Goal: Task Accomplishment & Management: Manage account settings

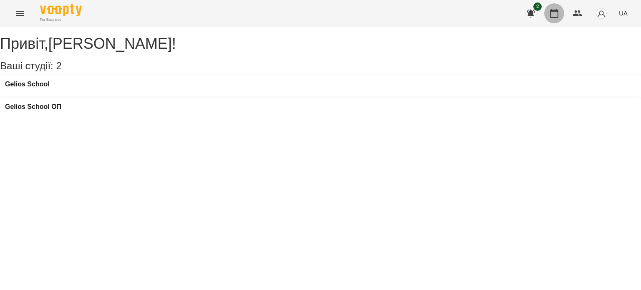
click at [552, 12] on icon "button" at bounding box center [554, 13] width 10 height 10
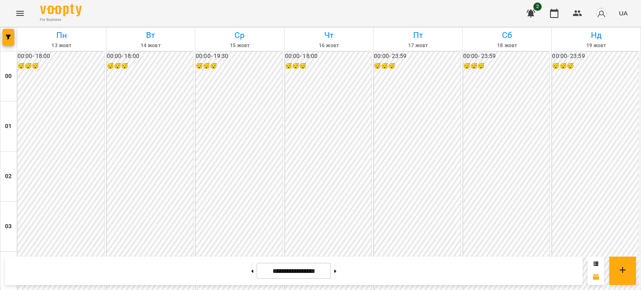
scroll to position [875, 0]
click at [18, 11] on icon "Menu" at bounding box center [20, 13] width 8 height 5
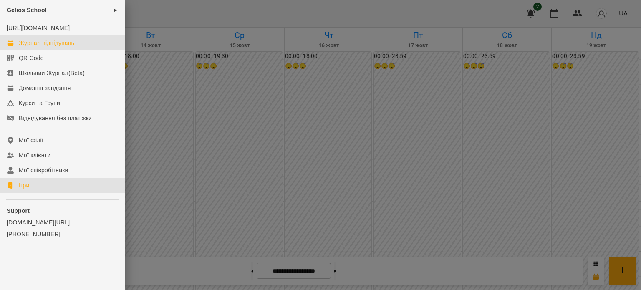
click at [25, 189] on div "Ігри" at bounding box center [24, 185] width 10 height 8
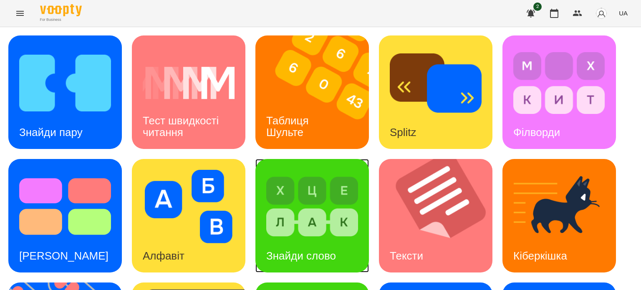
click at [316, 200] on img at bounding box center [312, 206] width 92 height 73
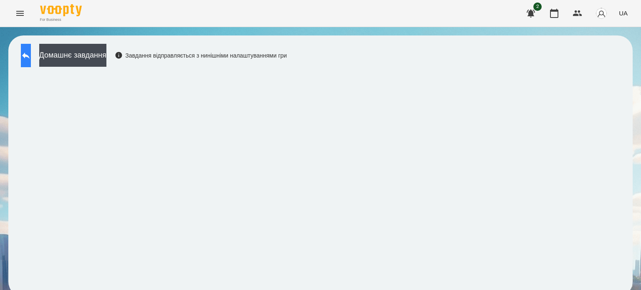
click at [31, 50] on icon at bounding box center [26, 55] width 10 height 10
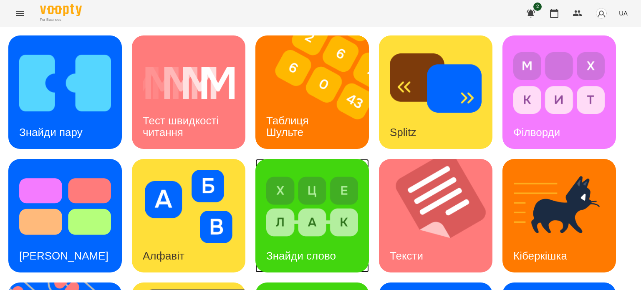
click at [316, 213] on img at bounding box center [312, 206] width 92 height 73
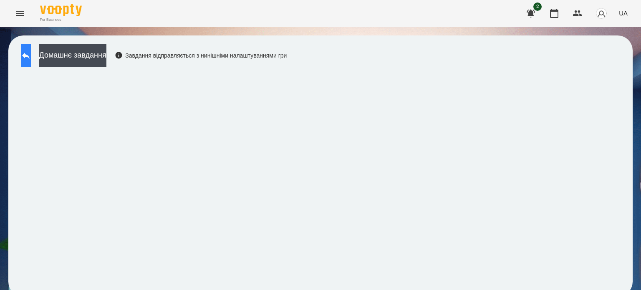
click at [30, 56] on icon at bounding box center [26, 56] width 8 height 6
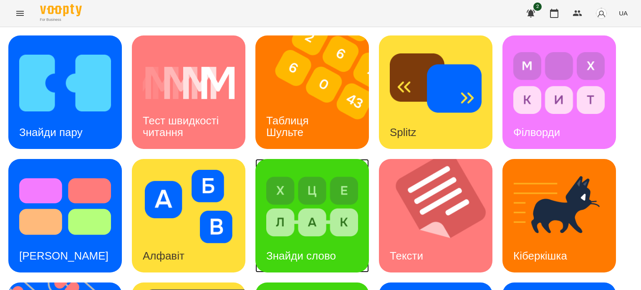
click at [304, 214] on img at bounding box center [312, 206] width 92 height 73
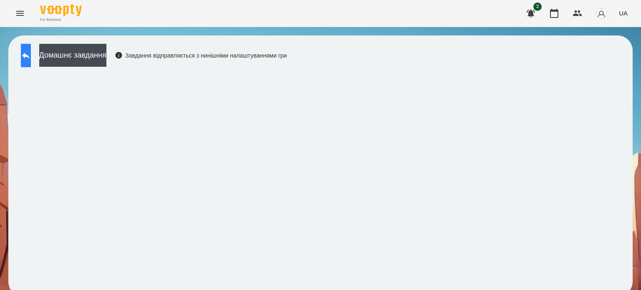
click at [31, 50] on button at bounding box center [26, 55] width 10 height 23
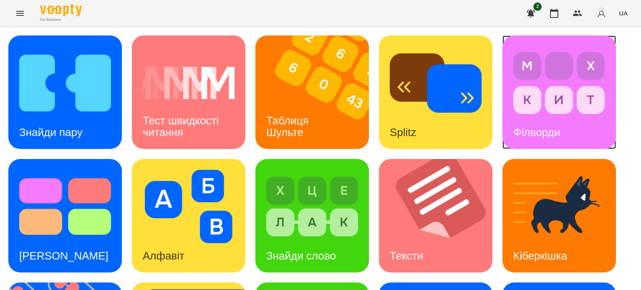
click at [540, 78] on img at bounding box center [559, 82] width 92 height 73
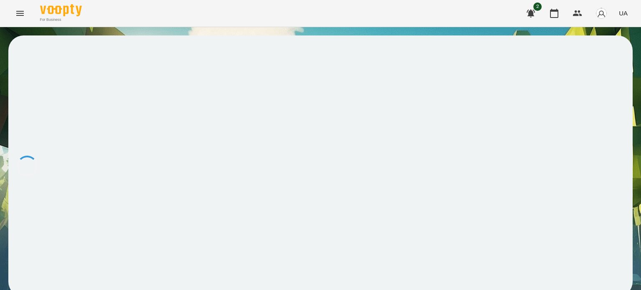
click at [540, 78] on div at bounding box center [320, 165] width 624 height 261
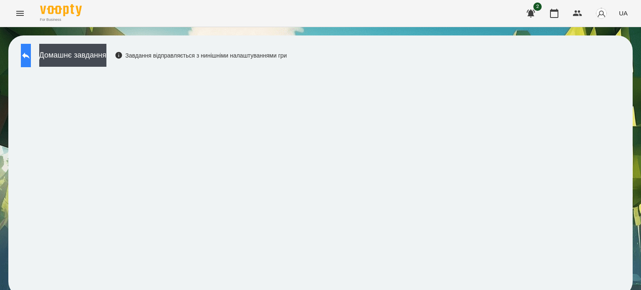
click at [30, 56] on icon at bounding box center [26, 55] width 10 height 10
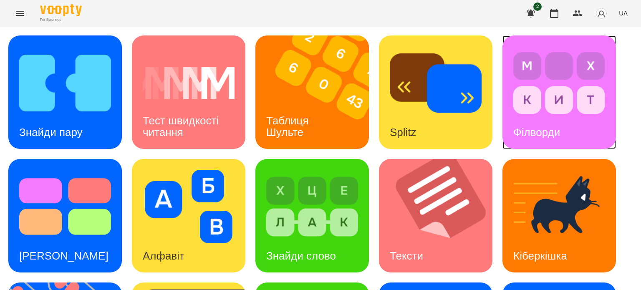
click at [537, 76] on img at bounding box center [559, 82] width 92 height 73
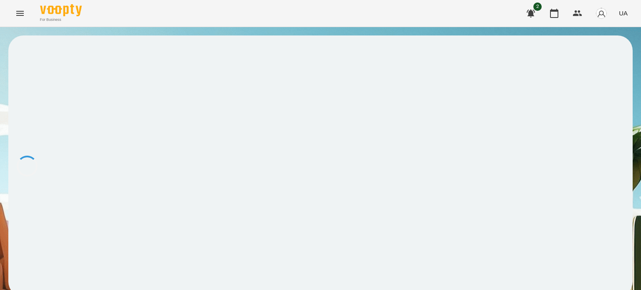
click at [537, 76] on div at bounding box center [320, 165] width 624 height 261
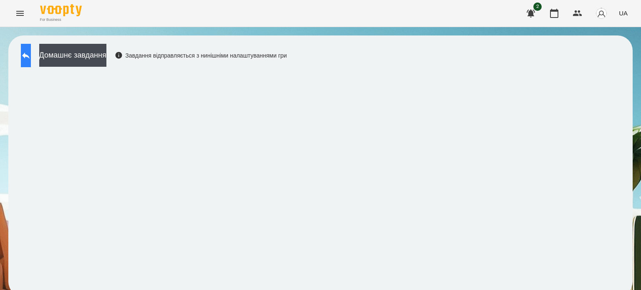
click at [31, 55] on icon at bounding box center [26, 55] width 10 height 10
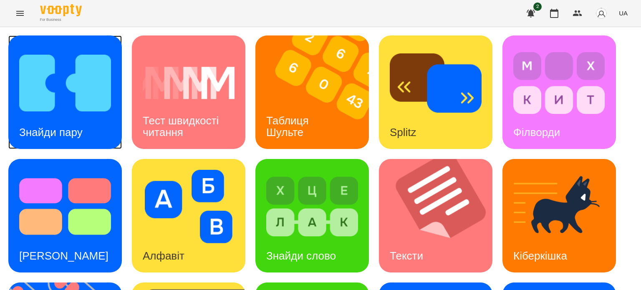
click at [75, 105] on img at bounding box center [65, 82] width 92 height 73
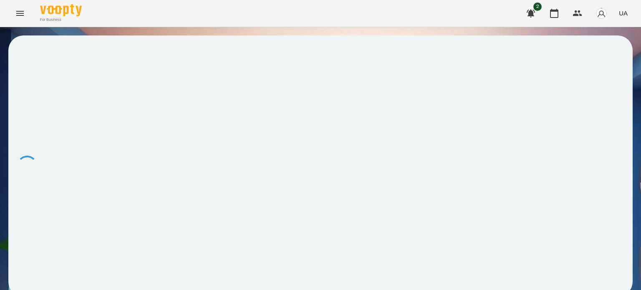
click at [75, 105] on div at bounding box center [320, 165] width 624 height 261
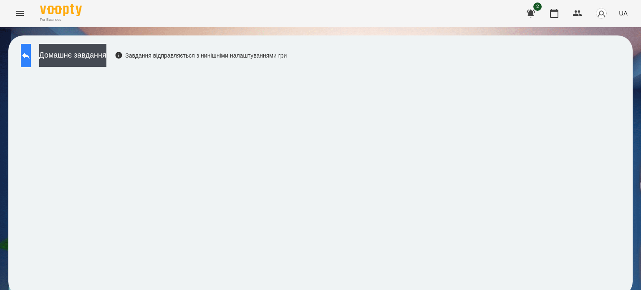
click at [31, 52] on icon at bounding box center [26, 55] width 10 height 10
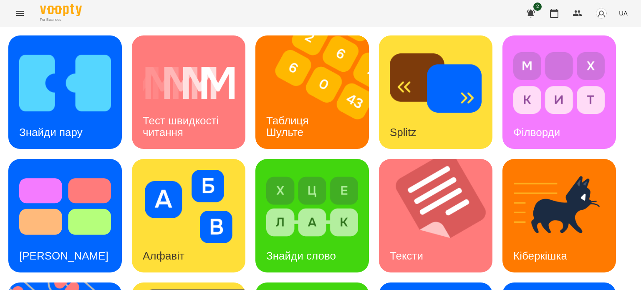
scroll to position [42, 0]
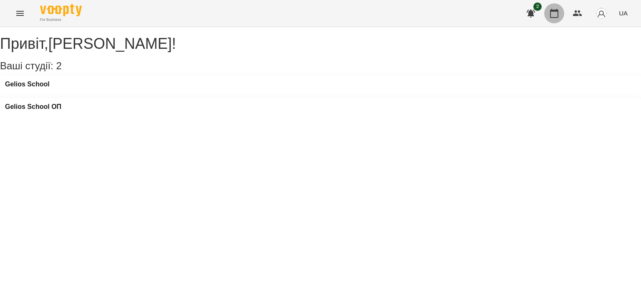
click at [558, 14] on icon "button" at bounding box center [554, 13] width 10 height 10
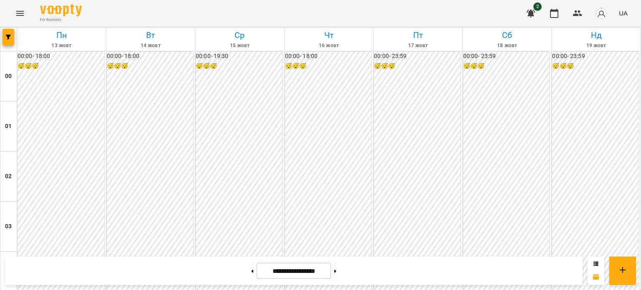
scroll to position [918, 0]
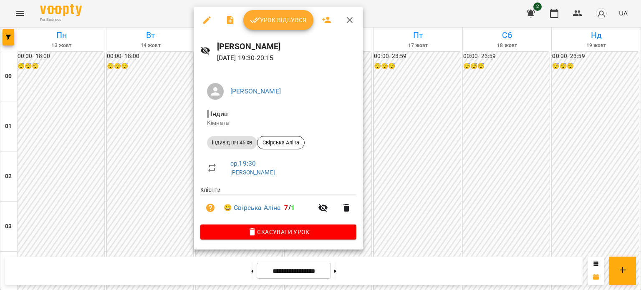
click at [282, 15] on span "Урок відбувся" at bounding box center [278, 20] width 57 height 10
